Goal: Task Accomplishment & Management: Use online tool/utility

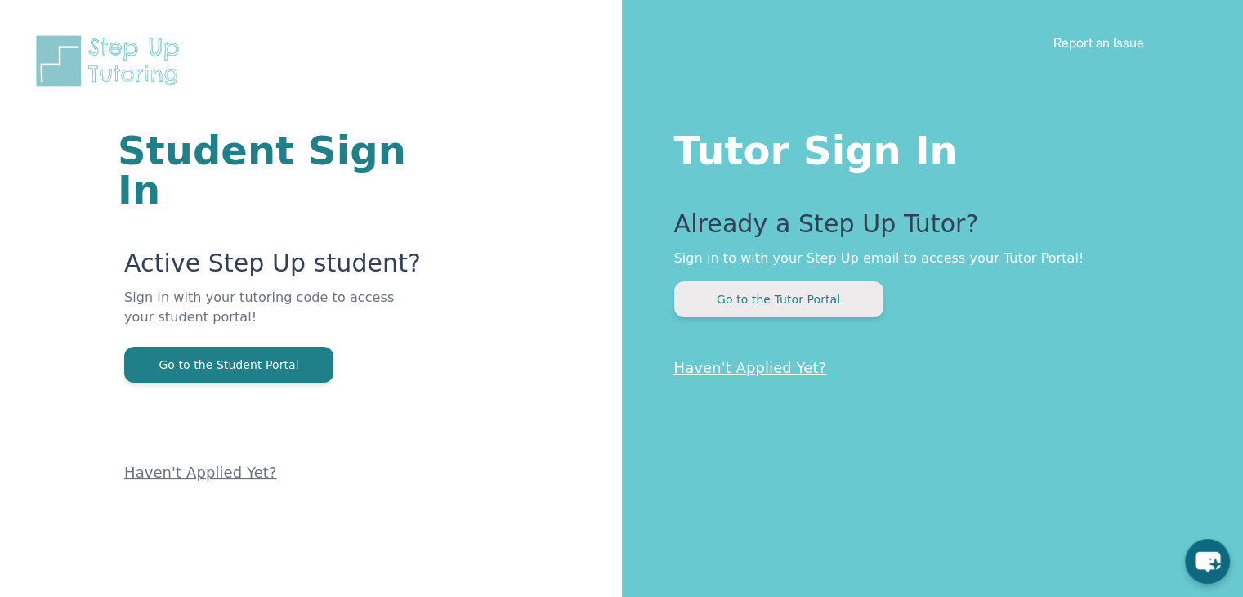
click at [755, 302] on button "Go to the Tutor Portal" at bounding box center [778, 299] width 209 height 36
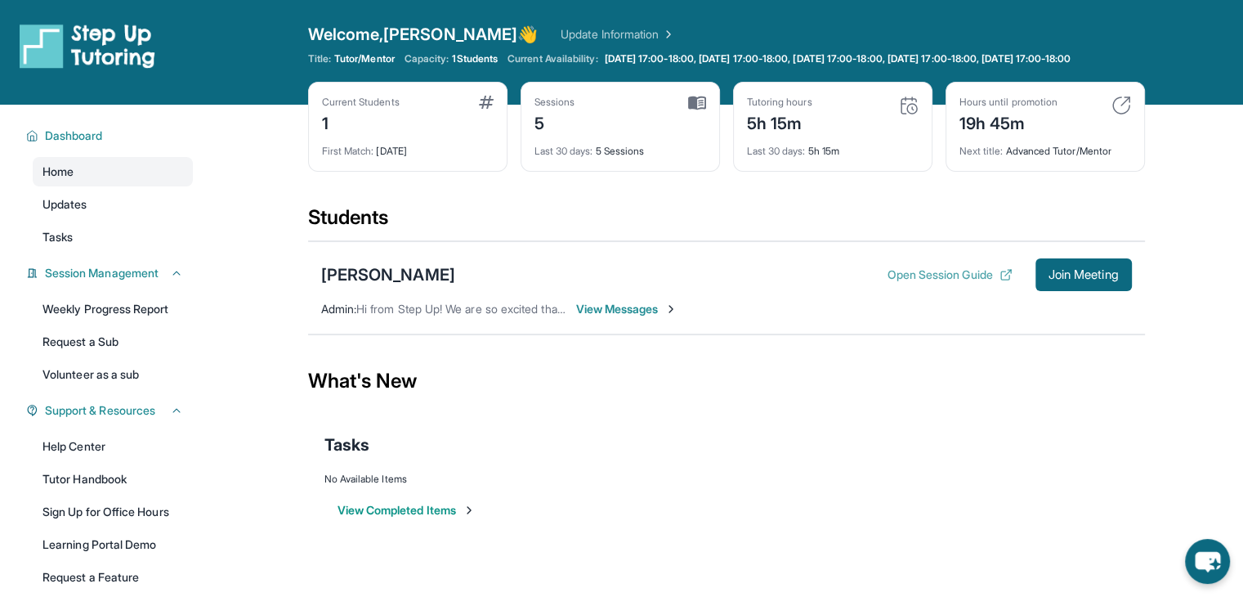
click at [902, 283] on button "Open Session Guide" at bounding box center [949, 274] width 125 height 16
click at [1081, 291] on button "Join Meeting" at bounding box center [1084, 274] width 96 height 33
